Goal: Task Accomplishment & Management: Complete application form

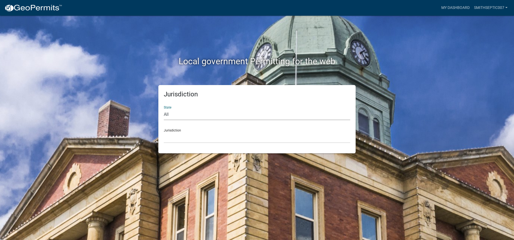
click at [174, 117] on select "All [US_STATE] [US_STATE] [US_STATE] [US_STATE] [US_STATE] [US_STATE] [US_STATE…" at bounding box center [257, 114] width 187 height 11
select select "[US_STATE]"
click at [164, 109] on select "All [US_STATE] [US_STATE] [US_STATE] [US_STATE] [US_STATE] [US_STATE] [US_STATE…" at bounding box center [257, 114] width 187 height 11
click at [184, 137] on select "City of [GEOGRAPHIC_DATA], [US_STATE] City of [GEOGRAPHIC_DATA], [US_STATE] Cit…" at bounding box center [257, 137] width 187 height 11
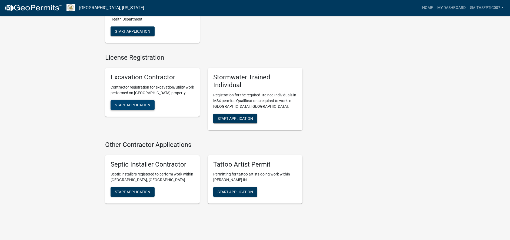
scroll to position [622, 0]
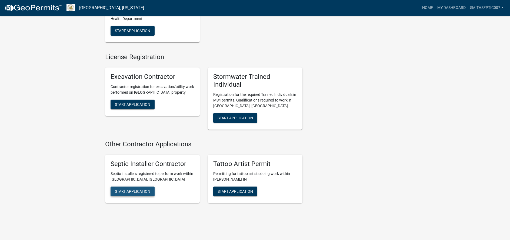
click at [141, 191] on span "Start Application" at bounding box center [132, 192] width 35 height 4
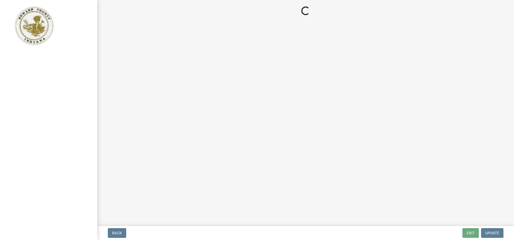
select select "IN"
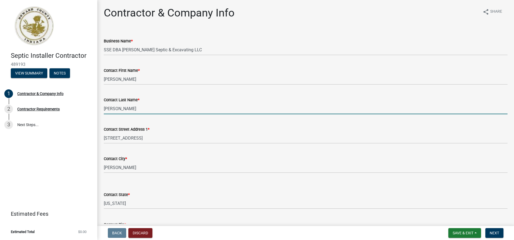
click at [105, 107] on input "[PERSON_NAME]" at bounding box center [306, 108] width 404 height 11
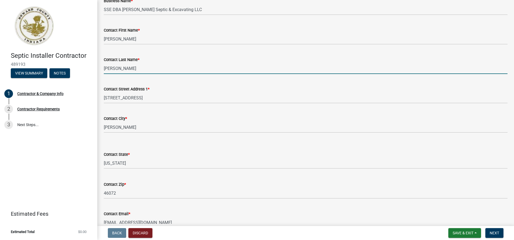
scroll to position [54, 0]
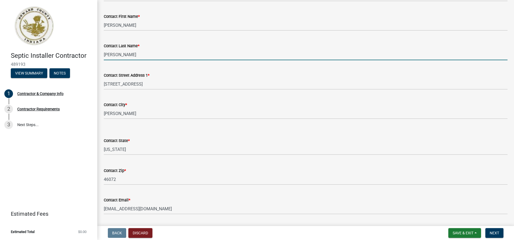
type input "[PERSON_NAME]"
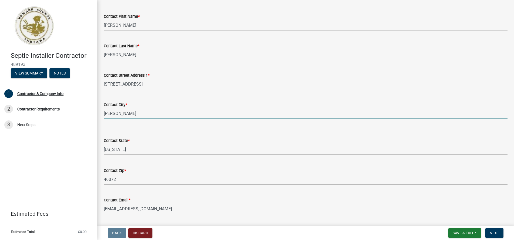
drag, startPoint x: 105, startPoint y: 114, endPoint x: 107, endPoint y: 111, distance: 3.1
click at [105, 113] on input "[PERSON_NAME]" at bounding box center [306, 113] width 404 height 11
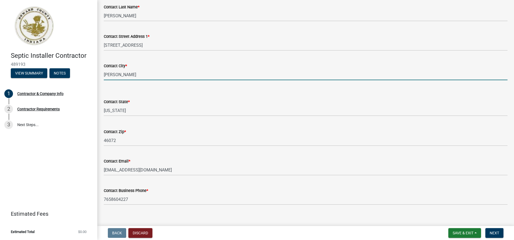
scroll to position [99, 0]
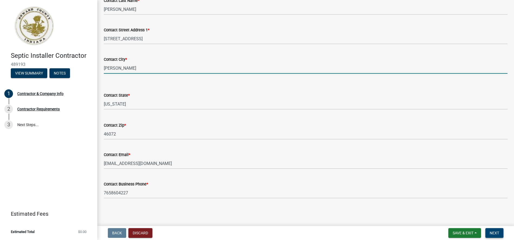
type input "[PERSON_NAME]"
click at [494, 232] on span "Next" at bounding box center [494, 233] width 9 height 4
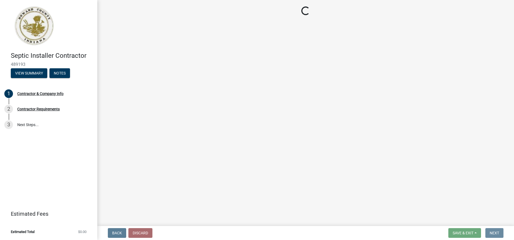
scroll to position [0, 0]
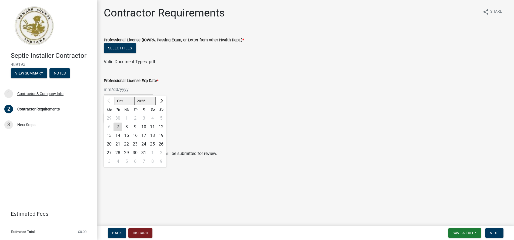
click at [124, 89] on div "Oct Nov [DATE] 2026 2027 2028 2029 2030 2031 2032 2033 2034 2035 2036 2037 2038…" at bounding box center [128, 89] width 49 height 11
click at [118, 127] on div "7" at bounding box center [118, 127] width 9 height 9
type input "[DATE]"
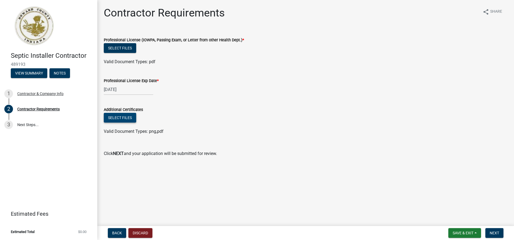
click at [120, 118] on button "Select files" at bounding box center [120, 118] width 32 height 10
click at [116, 116] on button "Select files" at bounding box center [120, 118] width 32 height 10
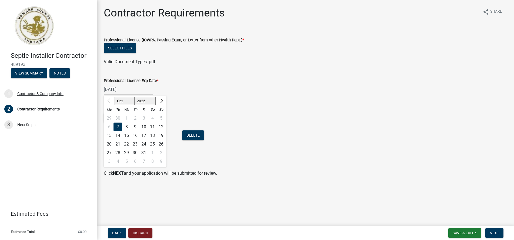
click at [126, 89] on div "[DATE] Oct Nov [DATE] 2026 2027 2028 2029 2030 2031 2032 2033 2034 2035 2036 20…" at bounding box center [128, 89] width 49 height 11
click at [163, 101] on button "Next month" at bounding box center [161, 101] width 6 height 9
select select "1"
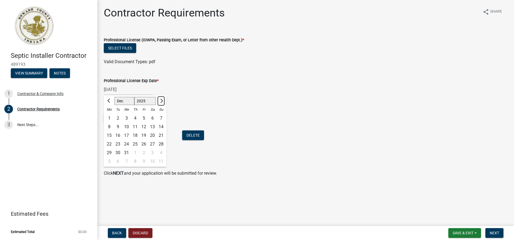
select select "2026"
click at [111, 103] on button "Previous month" at bounding box center [109, 101] width 6 height 9
select select "12"
select select "2025"
click at [126, 151] on div "31" at bounding box center [126, 153] width 9 height 9
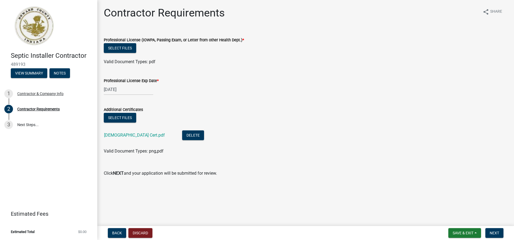
type input "[DATE]"
click at [127, 117] on button "Select files" at bounding box center [120, 118] width 32 height 10
click at [123, 119] on button "Select files" at bounding box center [120, 118] width 32 height 10
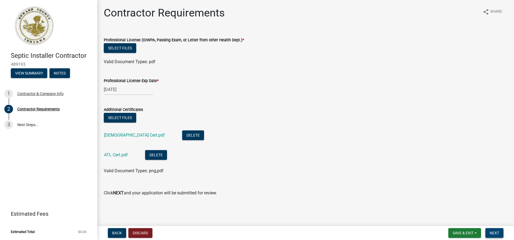
click at [496, 234] on span "Next" at bounding box center [494, 233] width 9 height 4
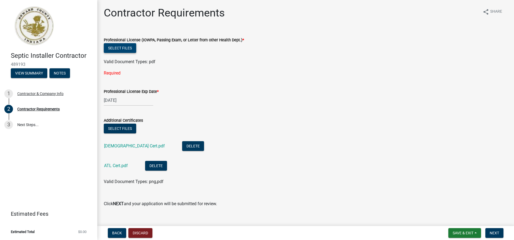
click at [126, 48] on button "Select files" at bounding box center [120, 48] width 32 height 10
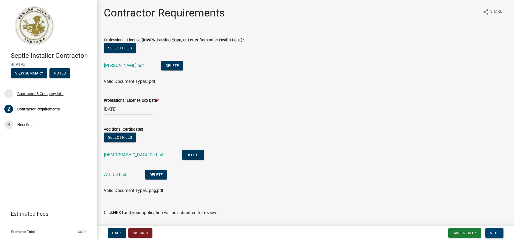
click at [490, 233] on span "Next" at bounding box center [494, 233] width 9 height 4
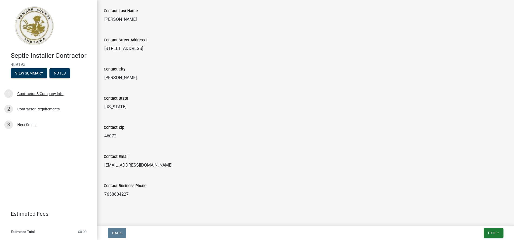
scroll to position [131, 0]
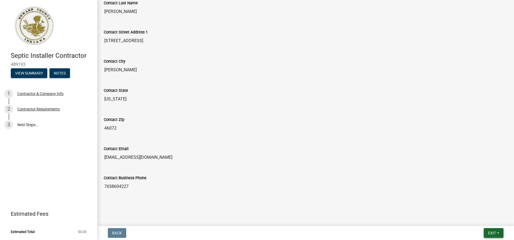
click at [490, 234] on span "Exit" at bounding box center [492, 233] width 8 height 4
click at [484, 220] on button "Save & Exit" at bounding box center [481, 219] width 43 height 13
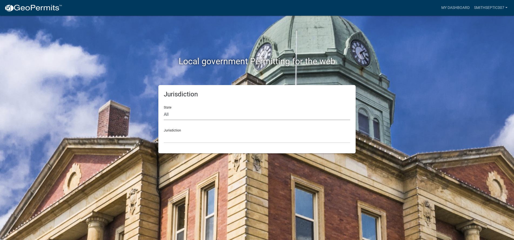
click at [174, 114] on select "All [US_STATE] [US_STATE] [US_STATE] [US_STATE] [US_STATE] [US_STATE] [US_STATE…" at bounding box center [257, 114] width 187 height 11
select select "[US_STATE]"
click at [164, 109] on select "All [US_STATE] [US_STATE] [US_STATE] [US_STATE] [US_STATE] [US_STATE] [US_STATE…" at bounding box center [257, 114] width 187 height 11
click at [177, 128] on div "Jurisdiction City of [GEOGRAPHIC_DATA], [US_STATE] City of [GEOGRAPHIC_DATA], […" at bounding box center [257, 134] width 187 height 19
click at [178, 135] on select "City of [GEOGRAPHIC_DATA], [US_STATE] City of [GEOGRAPHIC_DATA], [US_STATE] Cit…" at bounding box center [257, 137] width 187 height 11
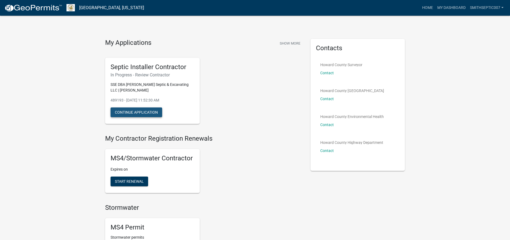
click at [151, 113] on button "Continue Application" at bounding box center [137, 113] width 52 height 10
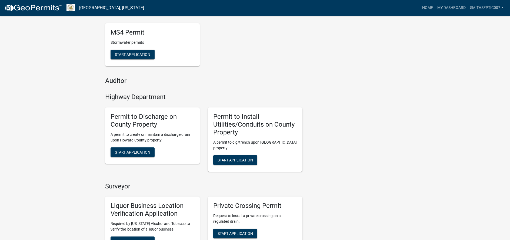
scroll to position [216, 0]
